Goal: Check status

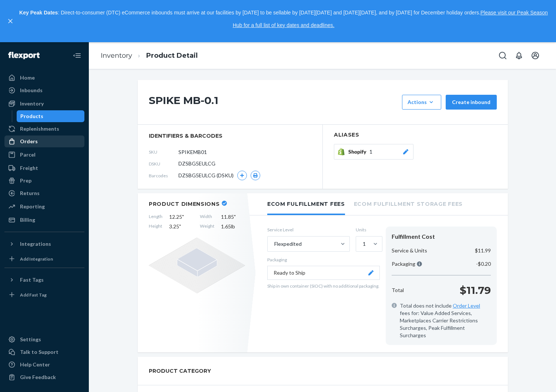
click at [46, 146] on div "Orders" at bounding box center [44, 141] width 78 height 10
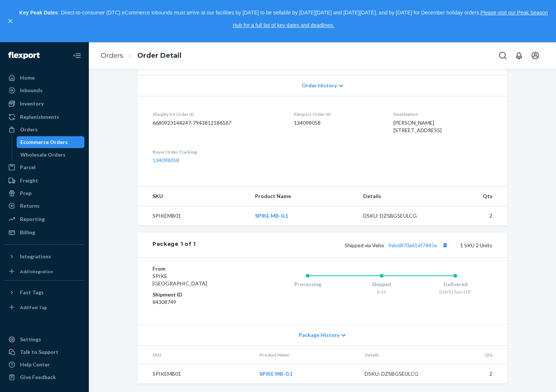
scroll to position [148, 0]
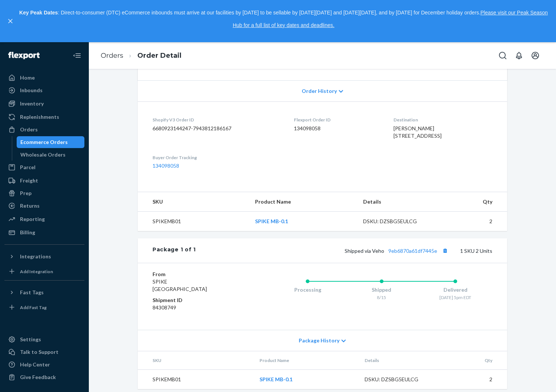
click at [298, 127] on dd "134098058" at bounding box center [337, 128] width 87 height 7
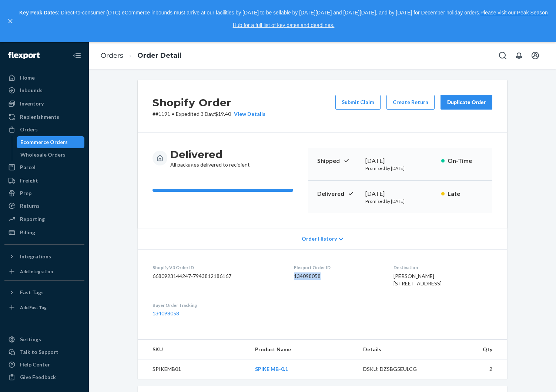
copy dd "134098058"
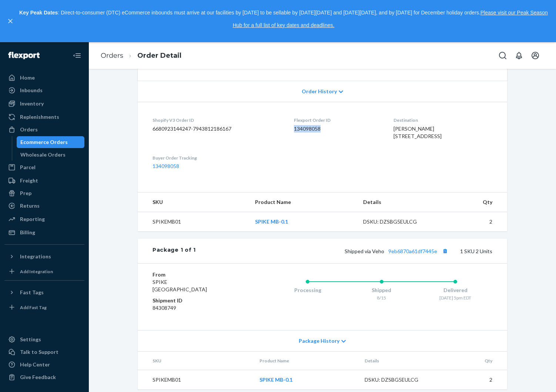
scroll to position [168, 0]
